Goal: Find specific page/section: Find specific page/section

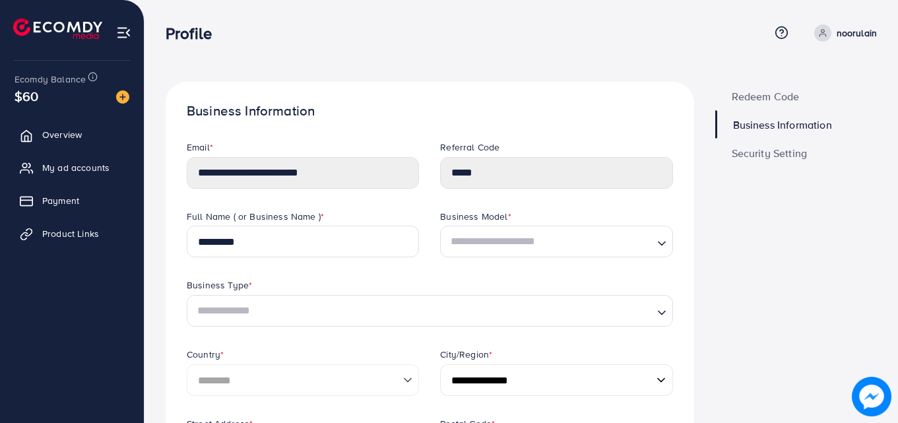
select select "********"
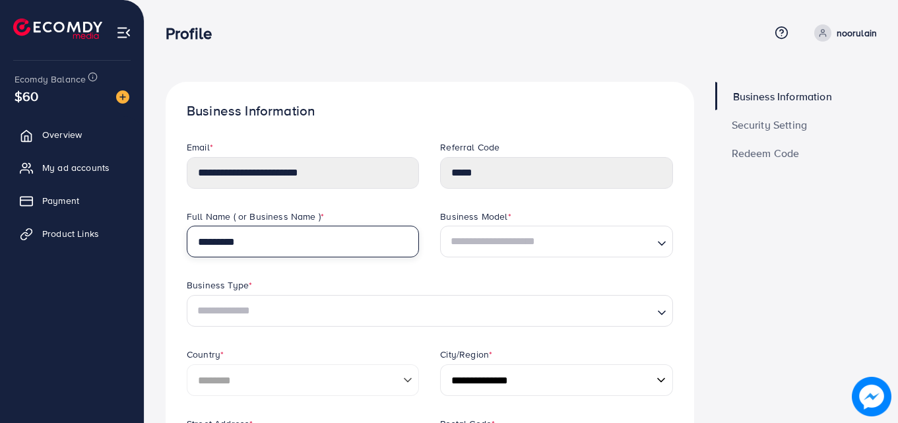
click at [258, 237] on input "*********" at bounding box center [303, 242] width 232 height 32
click at [99, 203] on link "Payment" at bounding box center [72, 200] width 124 height 26
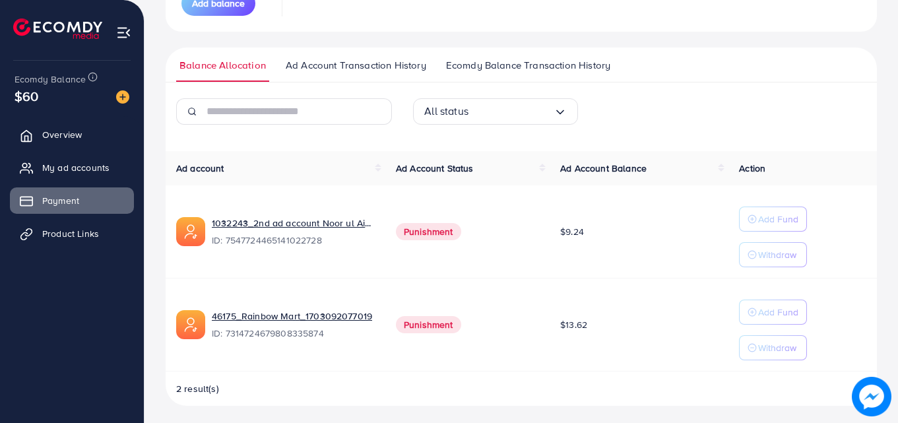
scroll to position [240, 0]
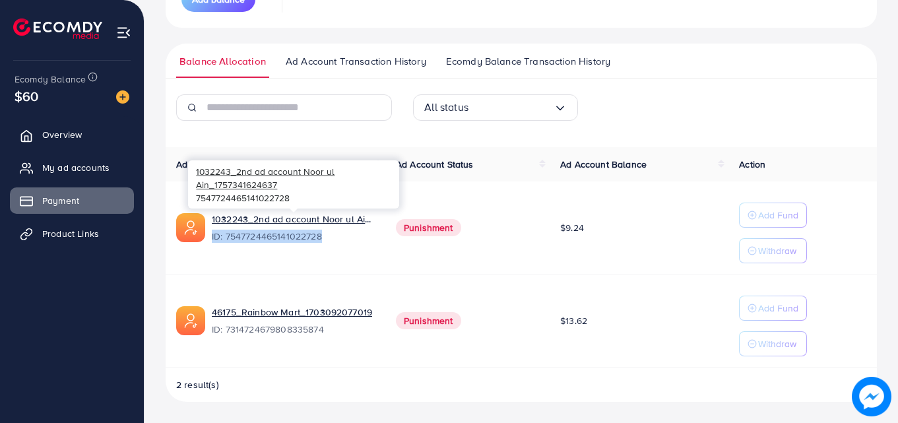
drag, startPoint x: 323, startPoint y: 235, endPoint x: 211, endPoint y: 239, distance: 112.2
click at [211, 239] on div "1032243_2nd ad account Noor ul Ain_1757341624637 ID: 7547724465141022728" at bounding box center [275, 227] width 199 height 30
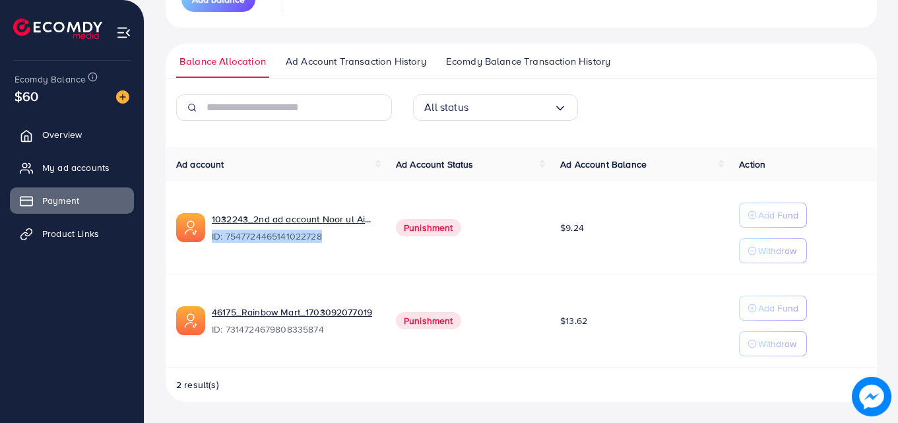
copy span "ID: 7547724465141022728"
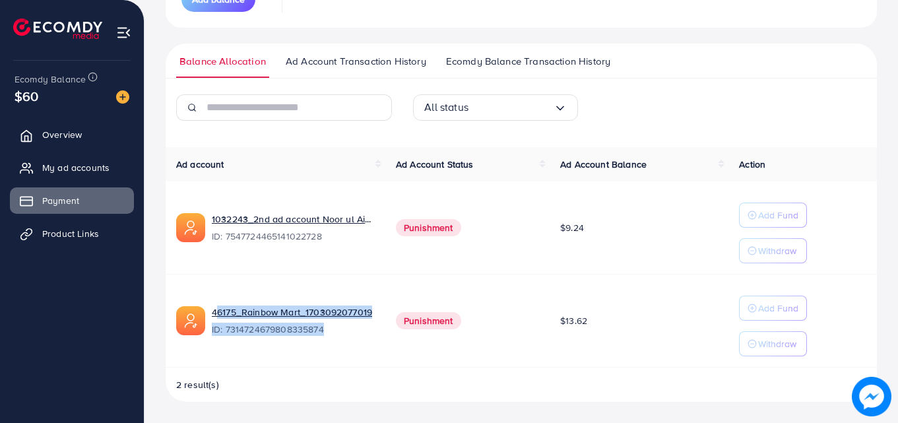
drag, startPoint x: 323, startPoint y: 331, endPoint x: 208, endPoint y: 322, distance: 114.5
click at [208, 322] on div "46175_Rainbow Mart_1703092077019 ID: 7314724679808335874" at bounding box center [275, 320] width 199 height 30
click at [229, 339] on td "46175_Rainbow Mart_1703092077019 ID: 7314724679808335874" at bounding box center [276, 320] width 220 height 93
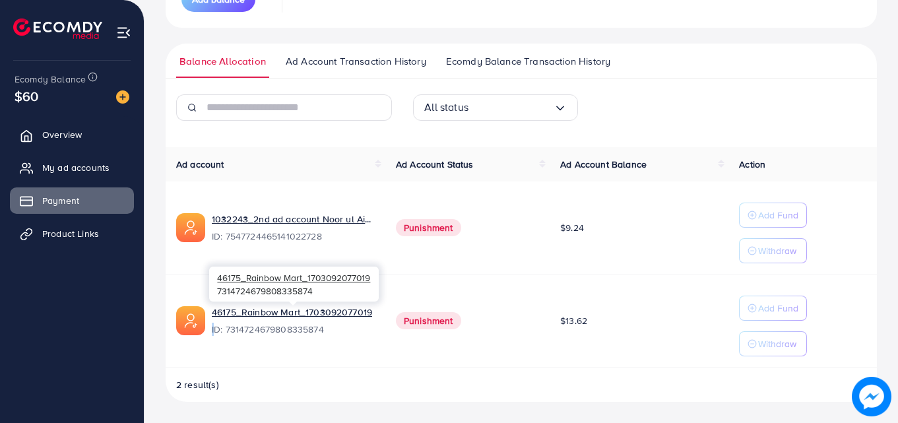
click at [212, 328] on span "ID: 7314724679808335874" at bounding box center [293, 329] width 163 height 13
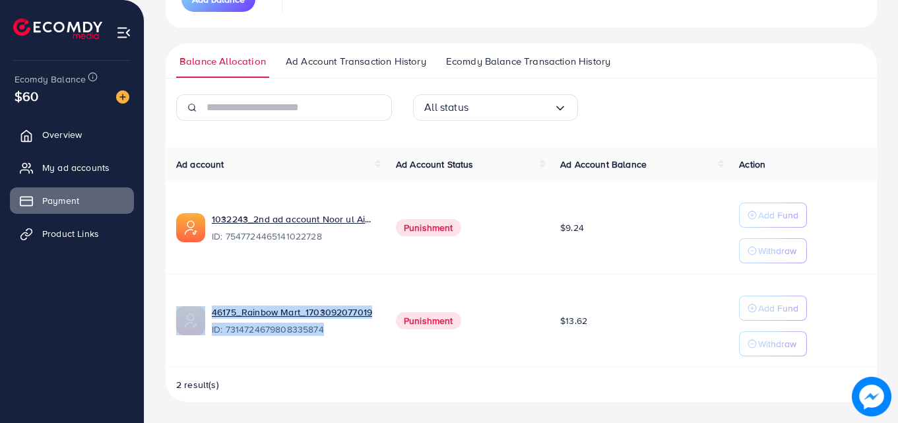
drag, startPoint x: 330, startPoint y: 330, endPoint x: 202, endPoint y: 341, distance: 128.4
click at [202, 341] on td "46175_Rainbow Mart_1703092077019 ID: 7314724679808335874" at bounding box center [276, 320] width 220 height 93
click at [329, 330] on span "ID: 7314724679808335874" at bounding box center [293, 329] width 163 height 13
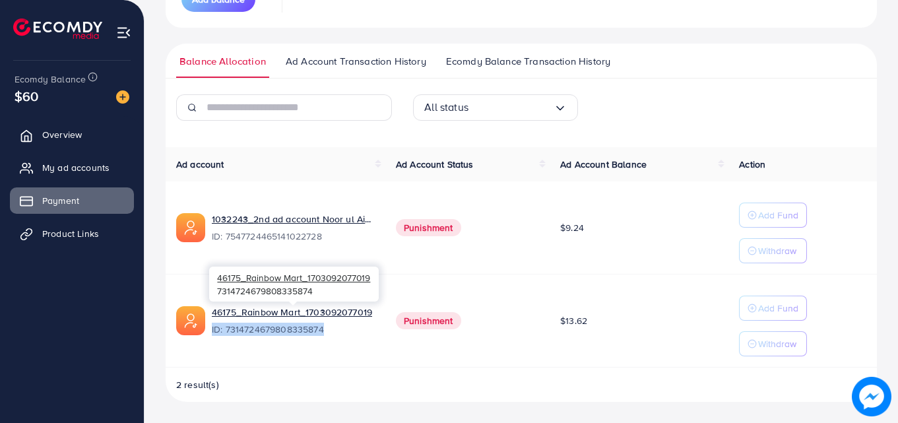
drag, startPoint x: 329, startPoint y: 330, endPoint x: 214, endPoint y: 327, distance: 115.5
click at [214, 327] on span "ID: 7314724679808335874" at bounding box center [293, 329] width 163 height 13
copy span "ID: 7314724679808335874"
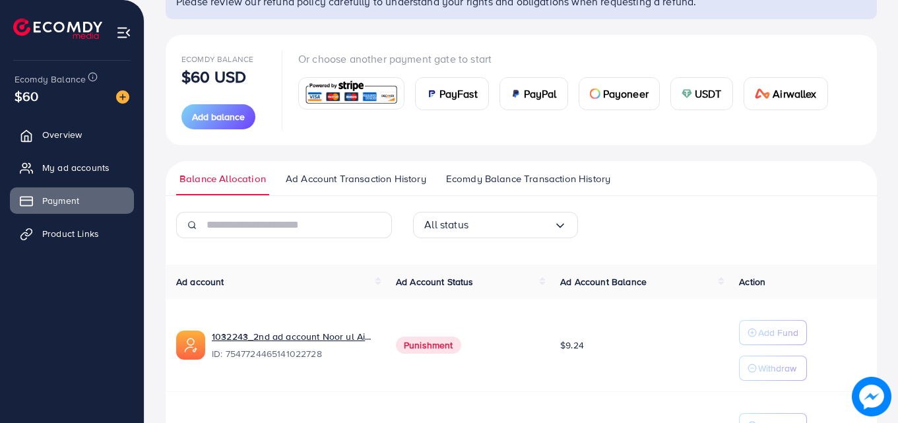
scroll to position [0, 0]
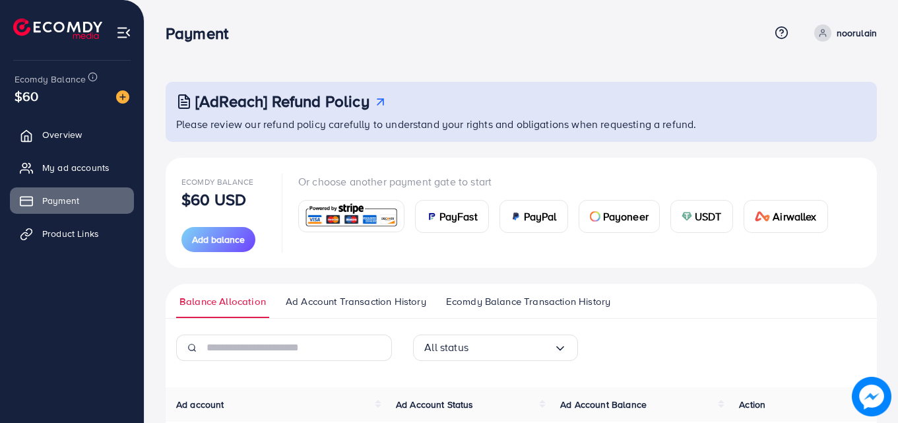
click at [840, 27] on p "noorulain" at bounding box center [856, 33] width 40 height 16
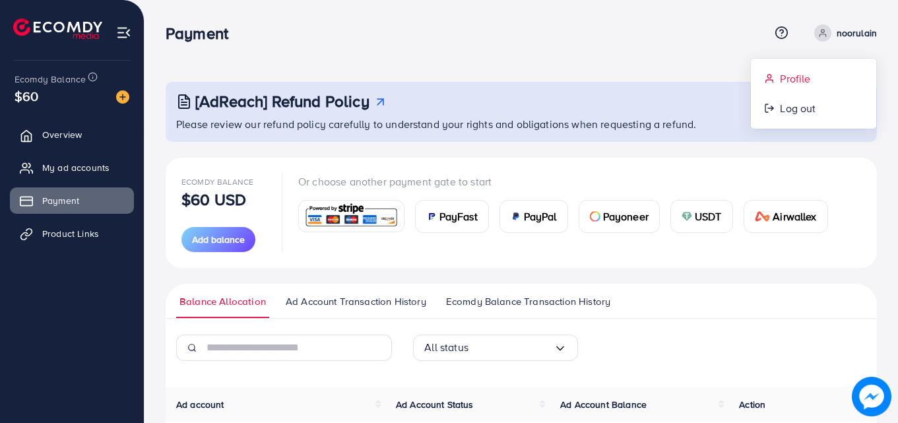
click at [788, 81] on span "Profile" at bounding box center [795, 79] width 30 height 16
select select "********"
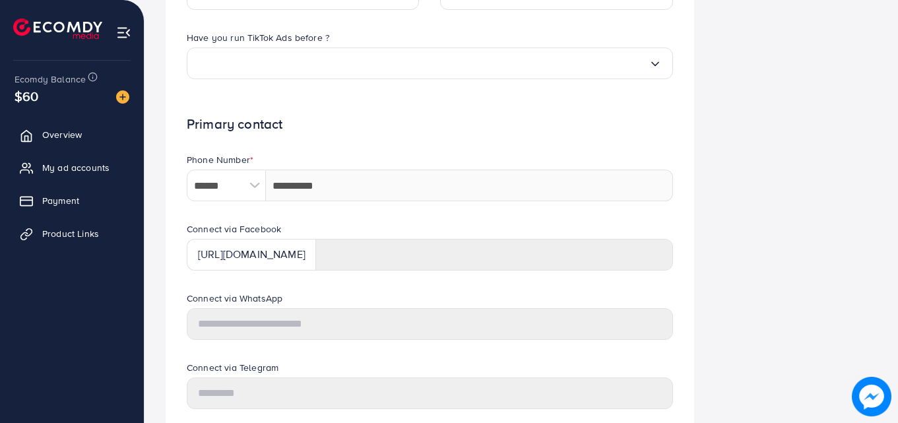
scroll to position [528, 0]
